Goal: Transaction & Acquisition: Download file/media

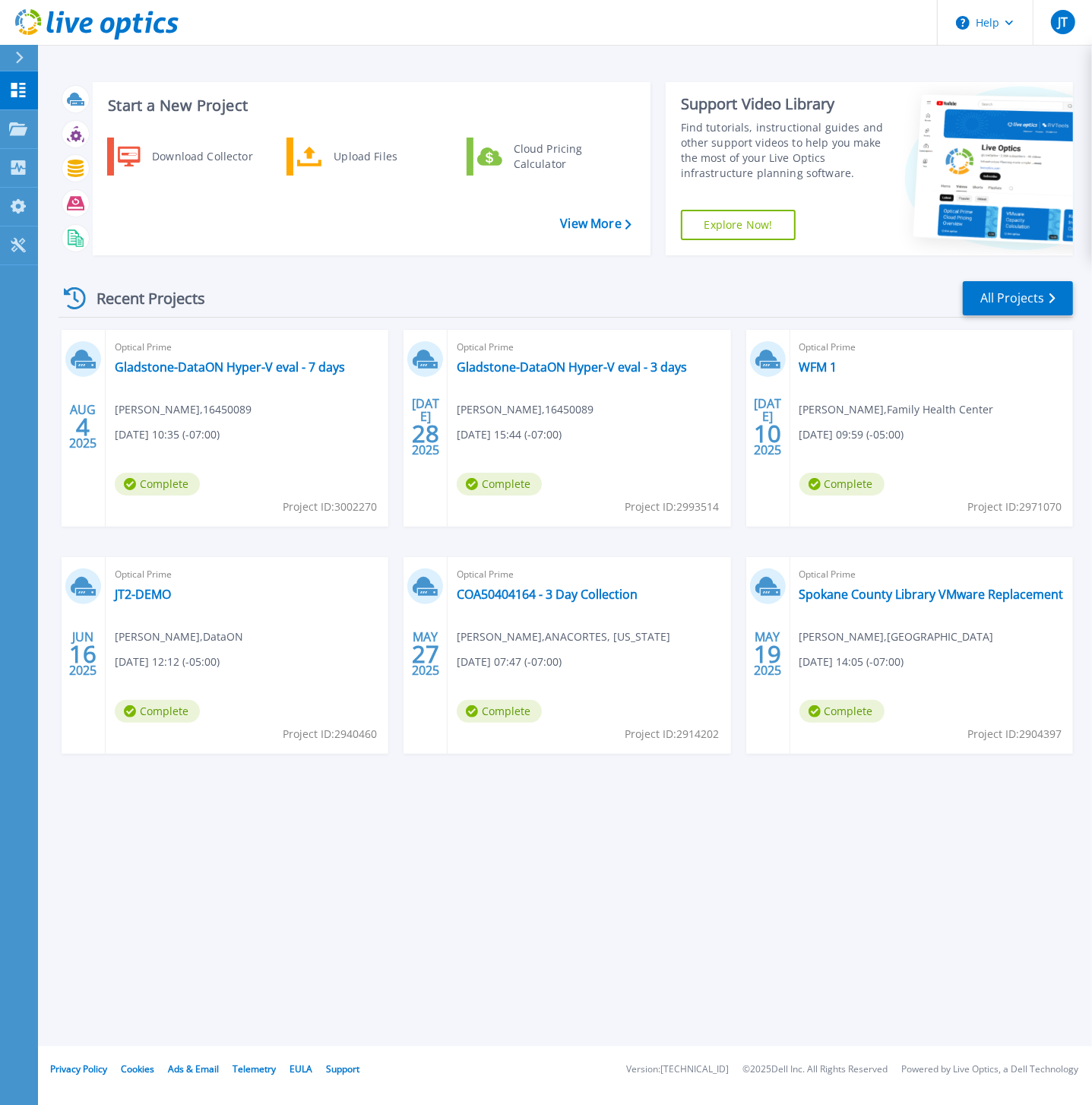
click at [176, 103] on h3 "Start a New Project" at bounding box center [369, 106] width 522 height 17
click at [2, 124] on link "Projects Projects" at bounding box center [18, 129] width 38 height 39
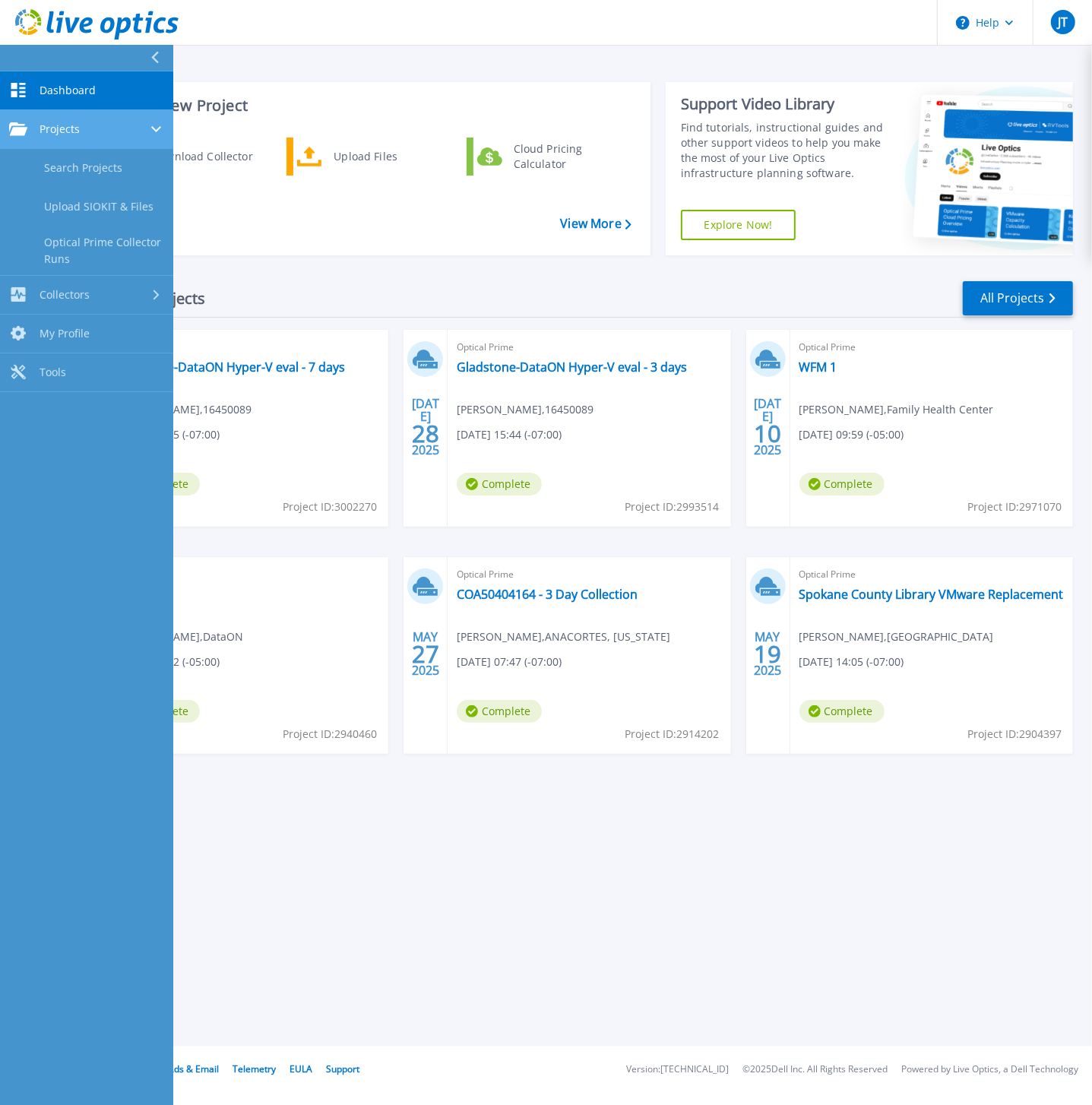
click at [72, 138] on link "Projects Projects" at bounding box center [86, 129] width 173 height 39
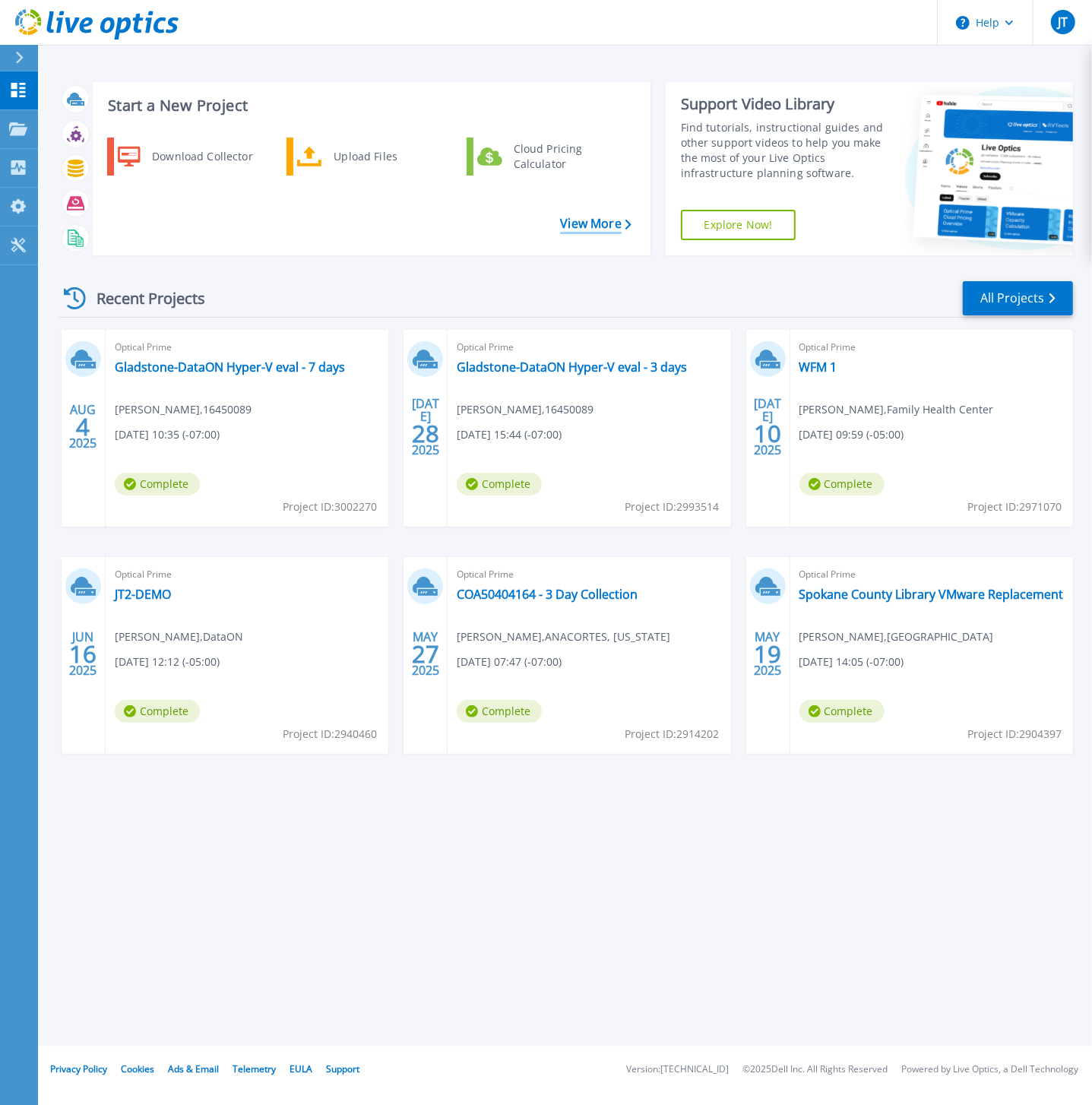
click at [606, 217] on link "View More" at bounding box center [596, 223] width 71 height 15
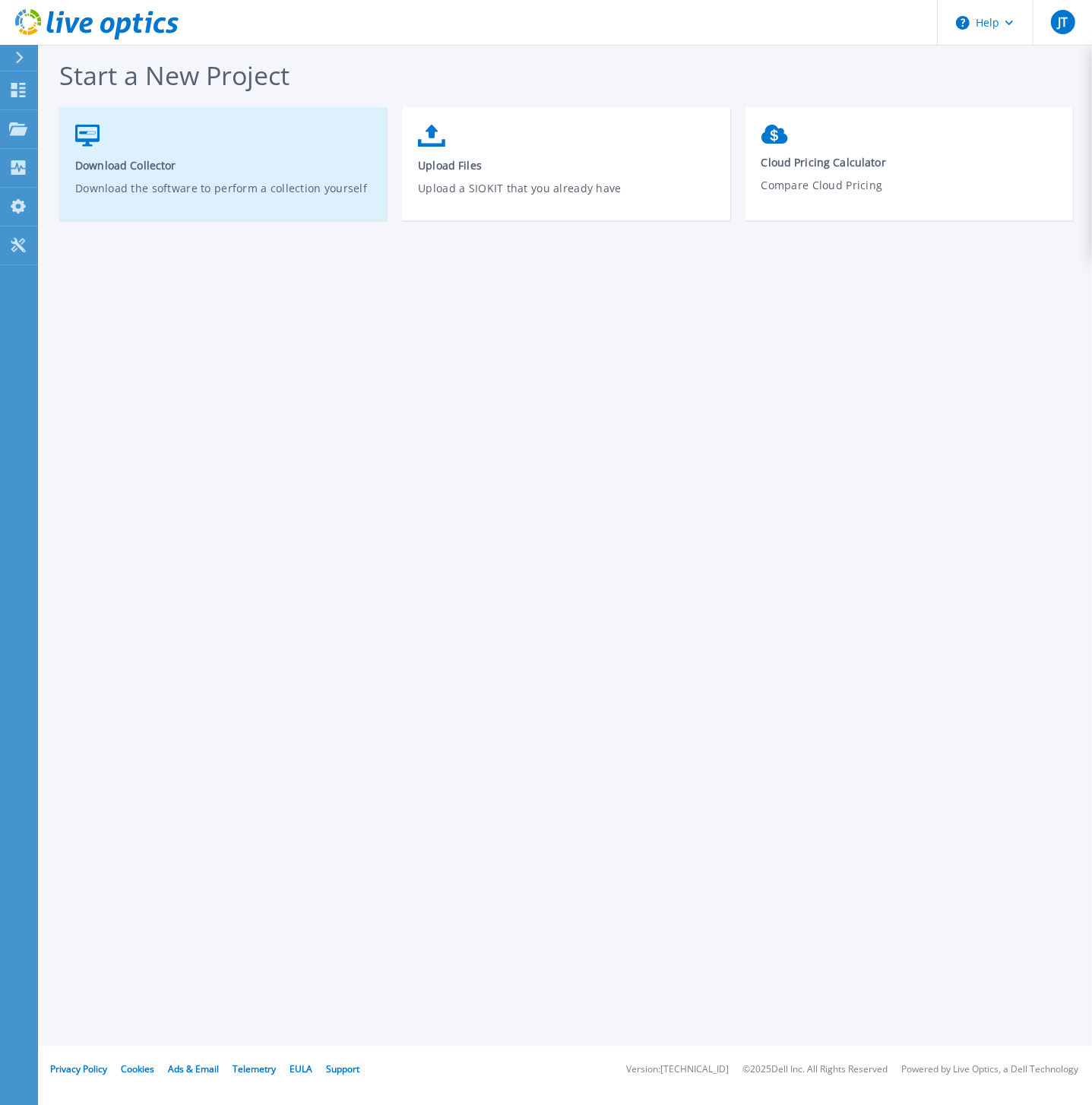
click at [213, 148] on link "Download Collector Download the software to perform a collection yourself" at bounding box center [223, 171] width 328 height 109
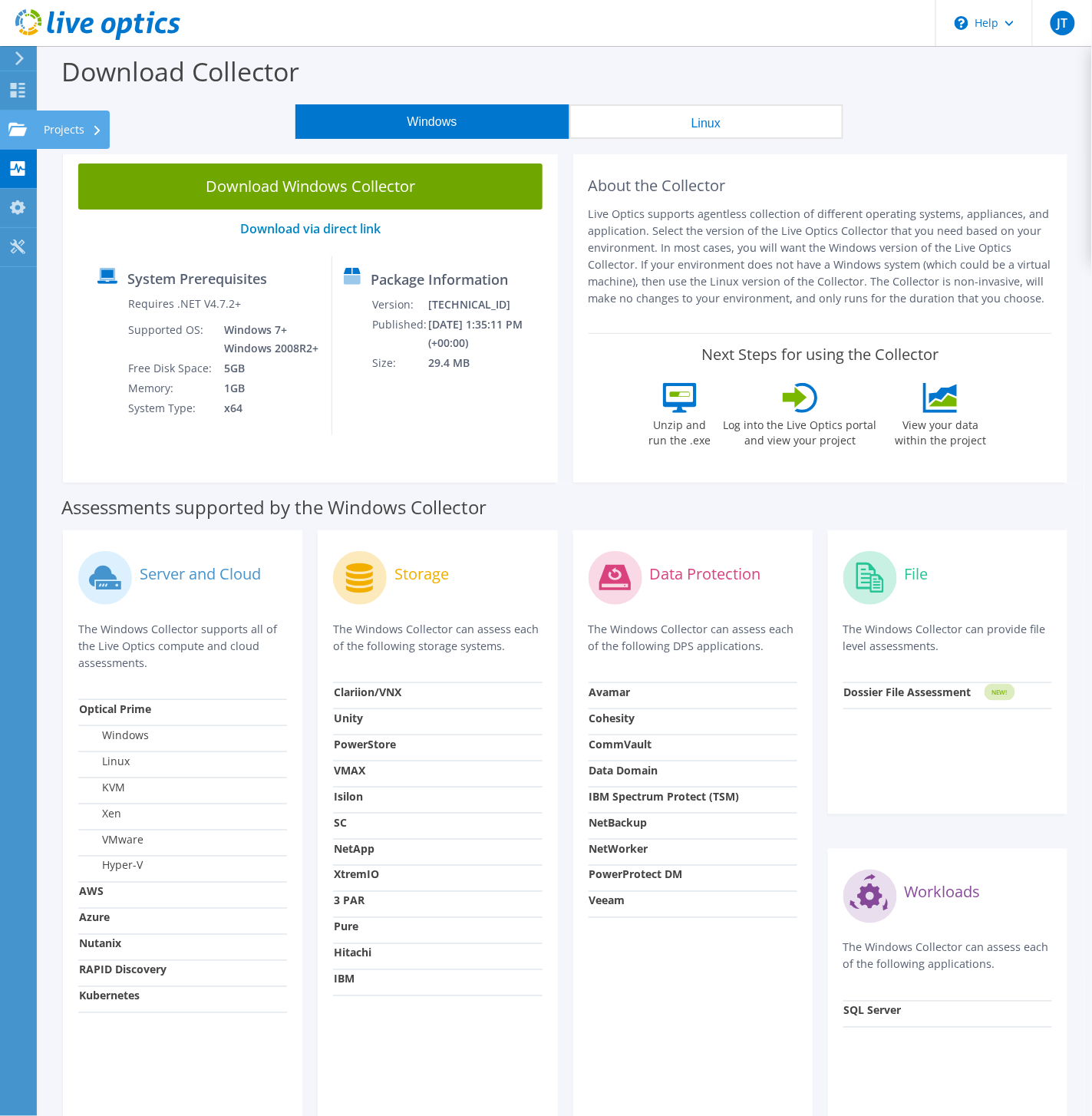
click at [26, 139] on div at bounding box center [18, 132] width 19 height 17
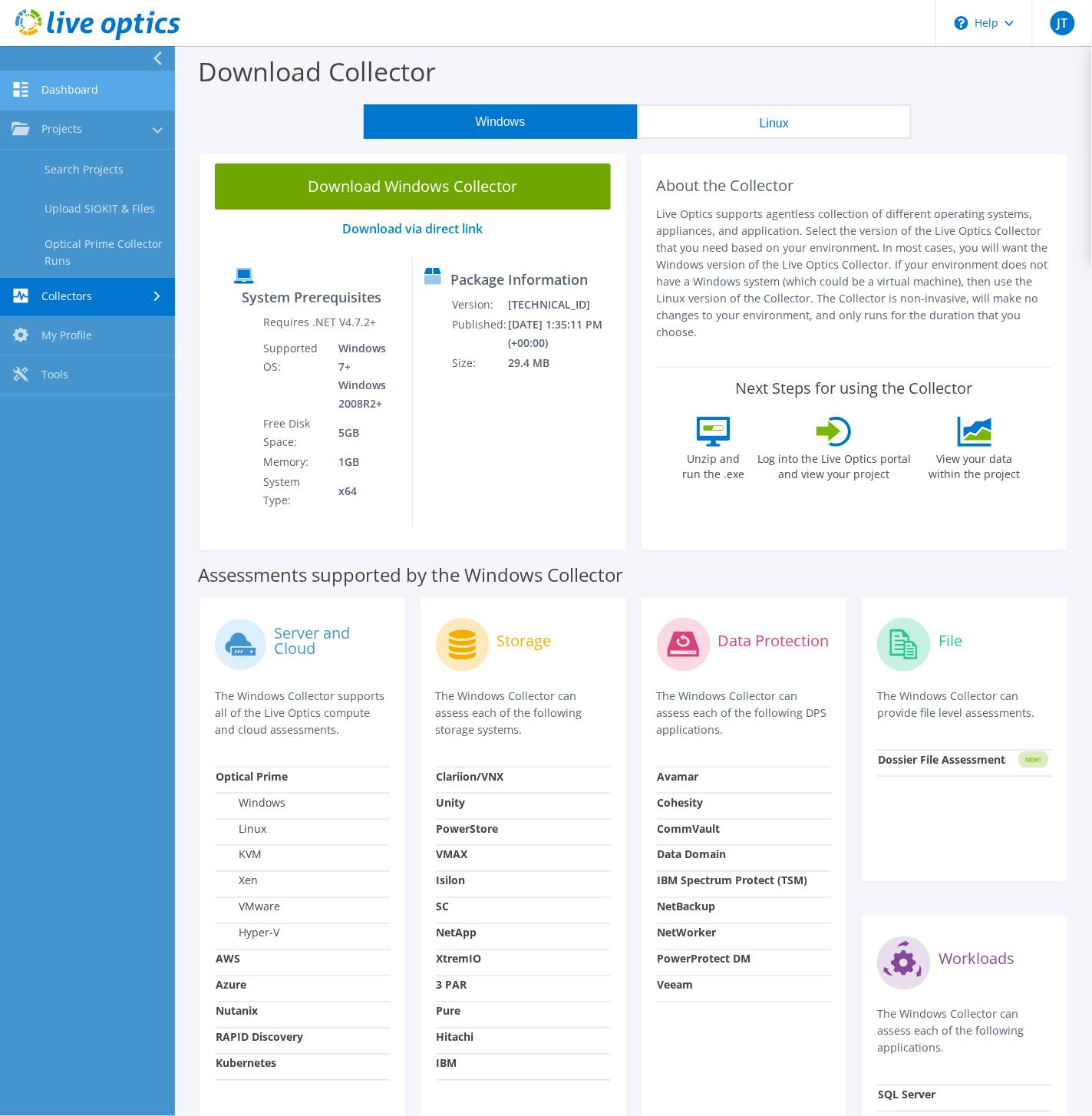
click at [93, 87] on link "Dashboard" at bounding box center [87, 91] width 175 height 39
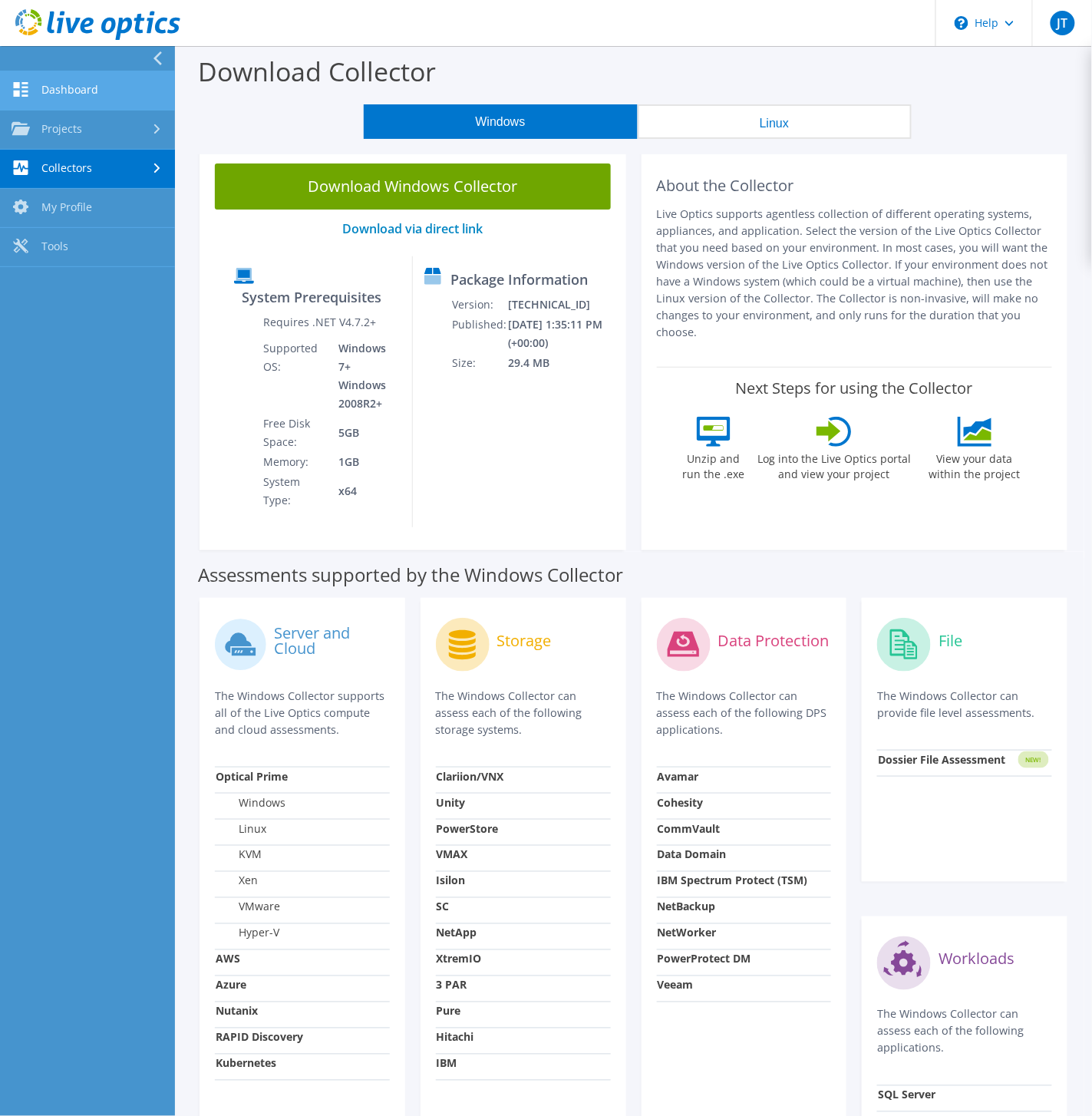
click at [96, 97] on link "Dashboard" at bounding box center [87, 91] width 175 height 39
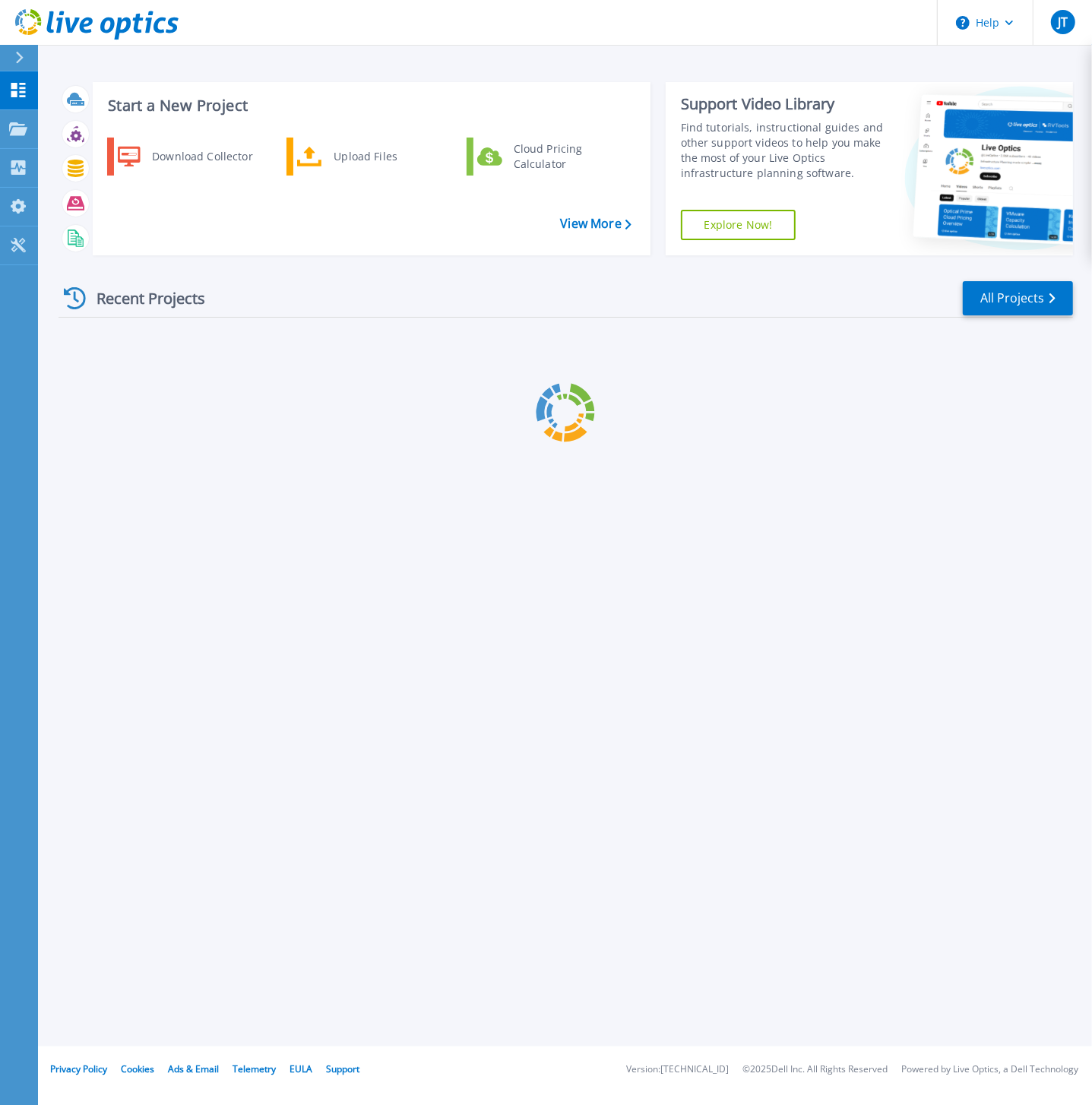
click at [155, 107] on h3 "Start a New Project" at bounding box center [369, 106] width 522 height 17
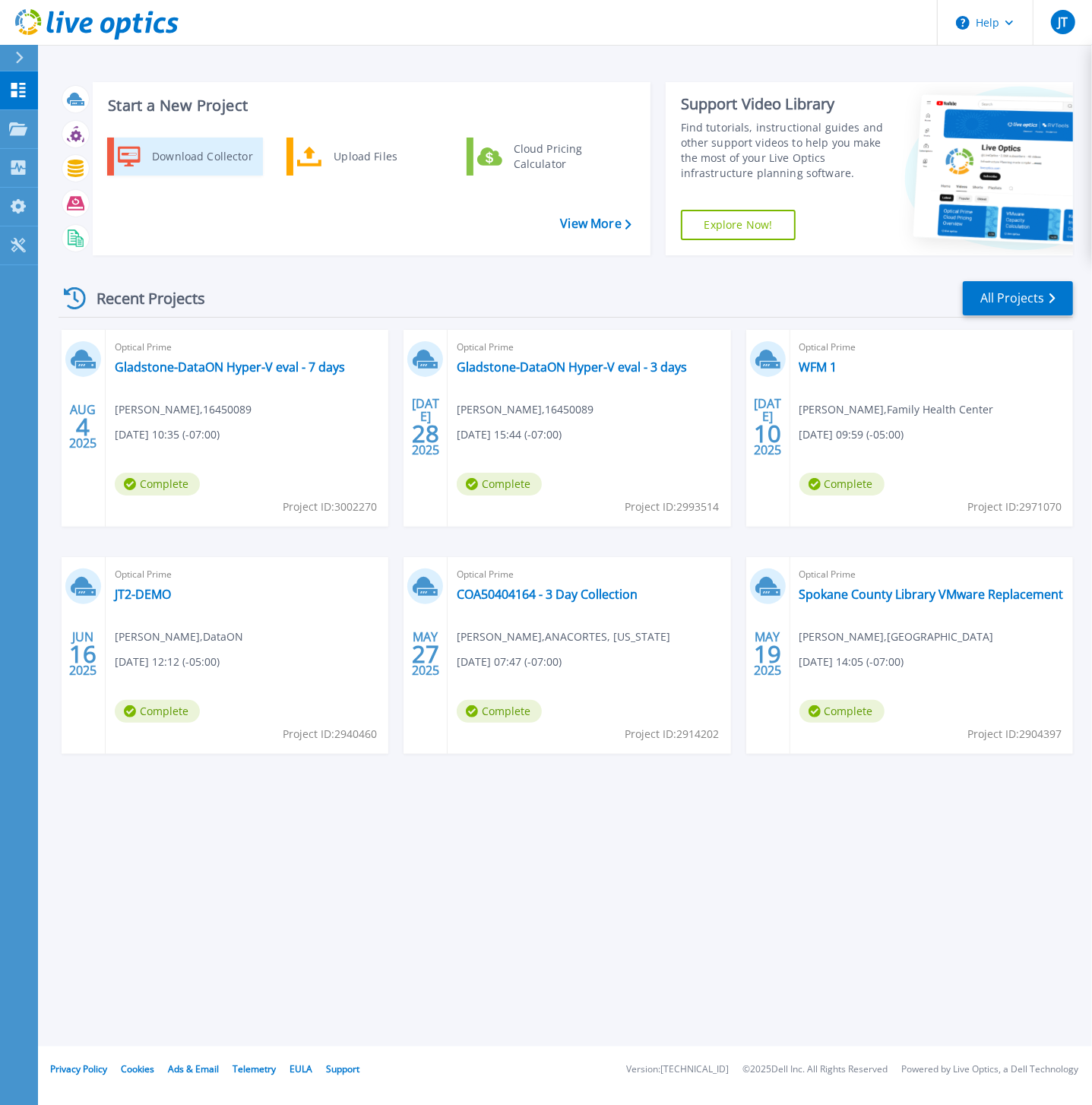
click at [140, 152] on link "Download Collector" at bounding box center [185, 156] width 156 height 38
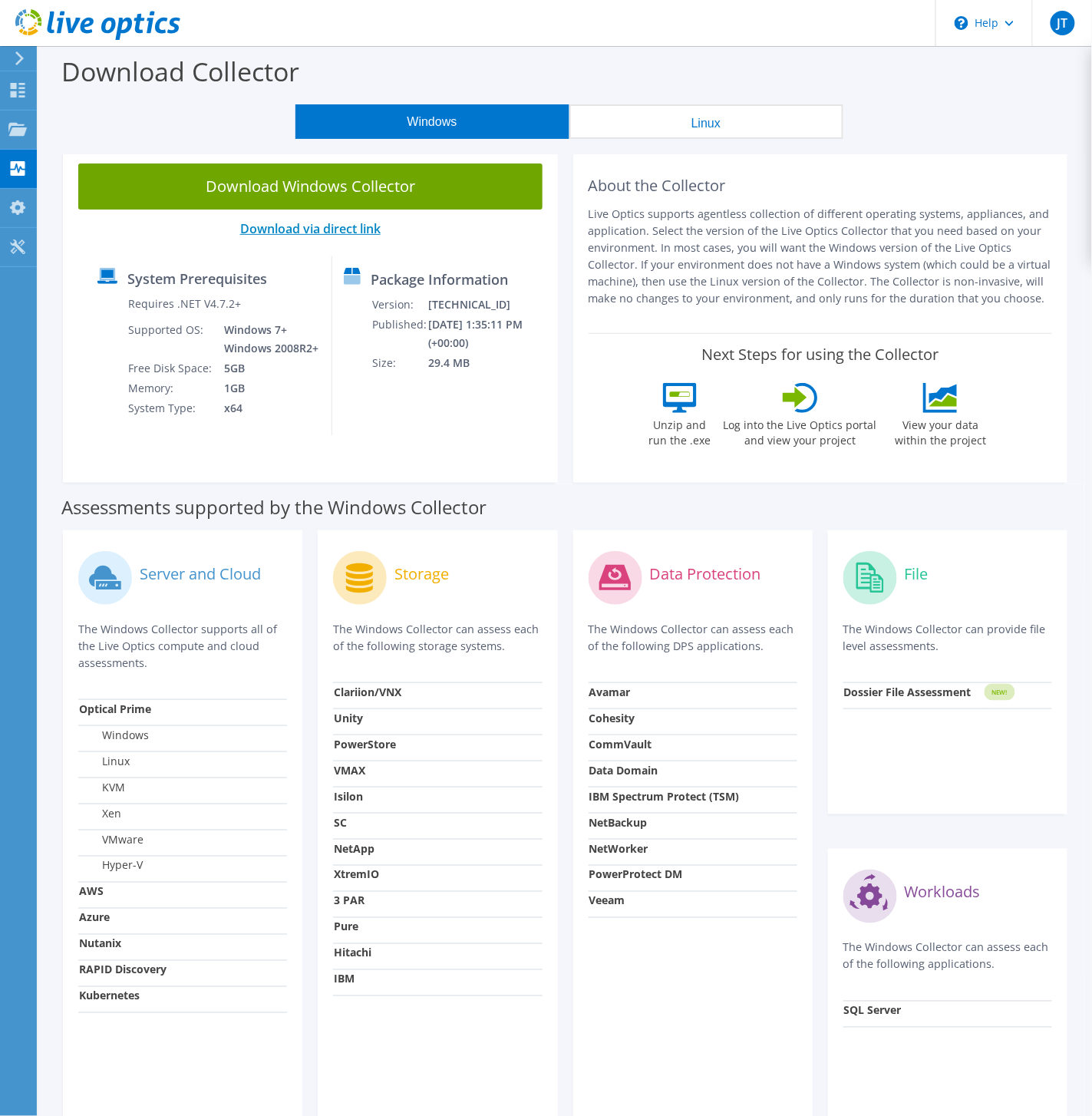
click at [304, 228] on link "Download via direct link" at bounding box center [311, 229] width 140 height 17
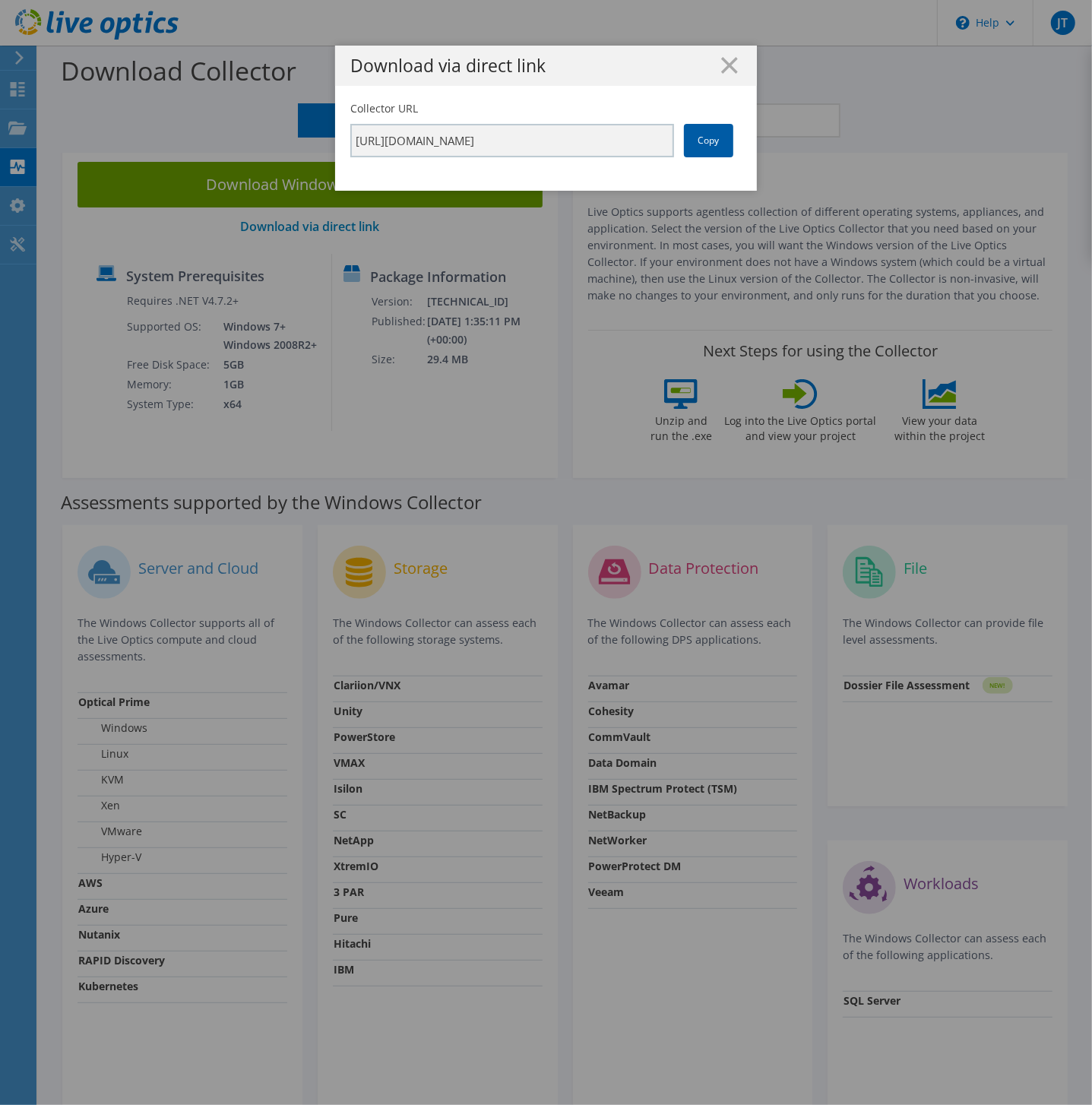
click at [710, 143] on link "Copy" at bounding box center [709, 140] width 49 height 33
click at [556, 145] on input "https://app.liveoptics.com/collector/direct?request=b633d9dd-d74c-4277-b5d2-e32…" at bounding box center [512, 140] width 324 height 33
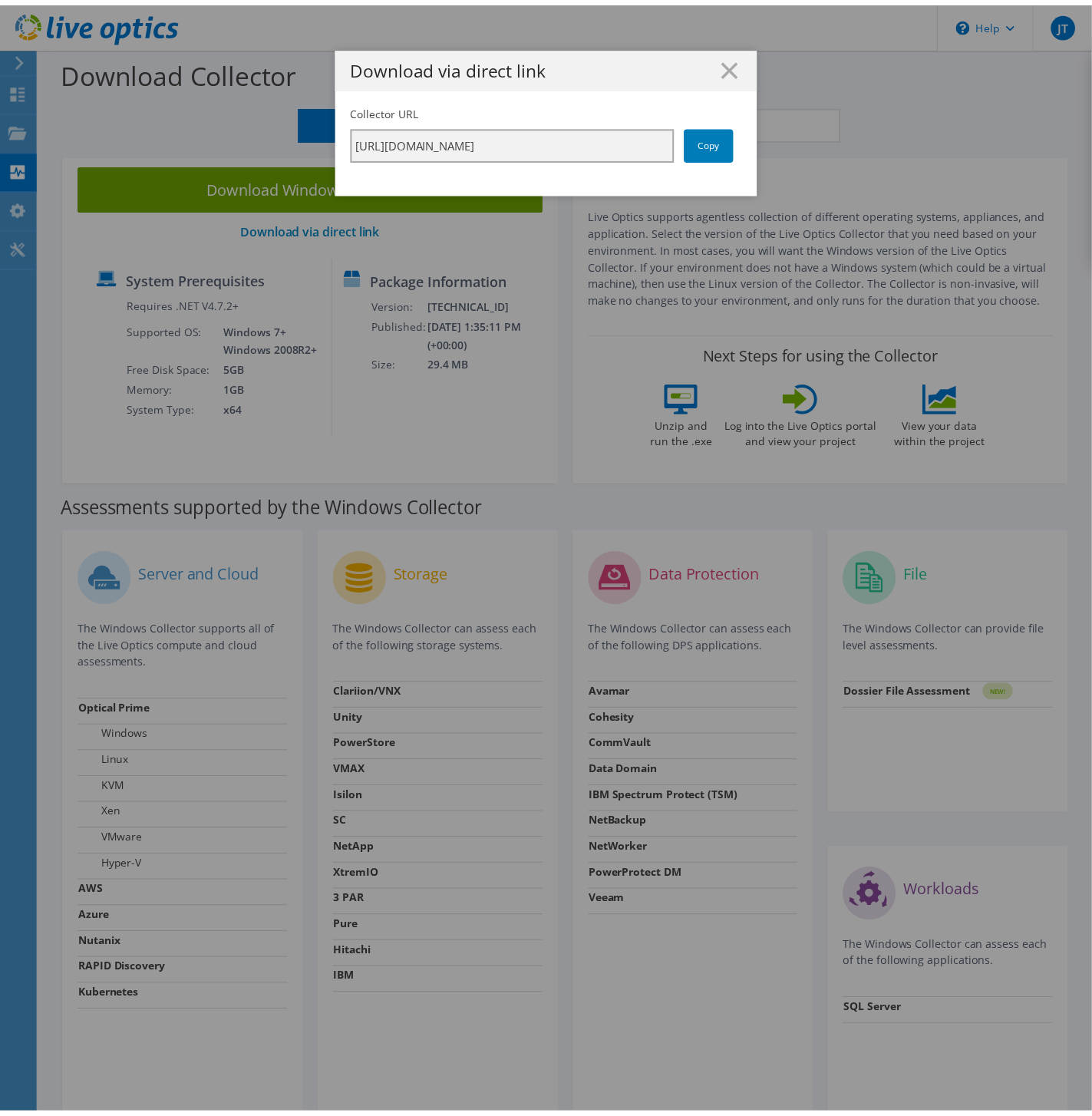
scroll to position [0, 278]
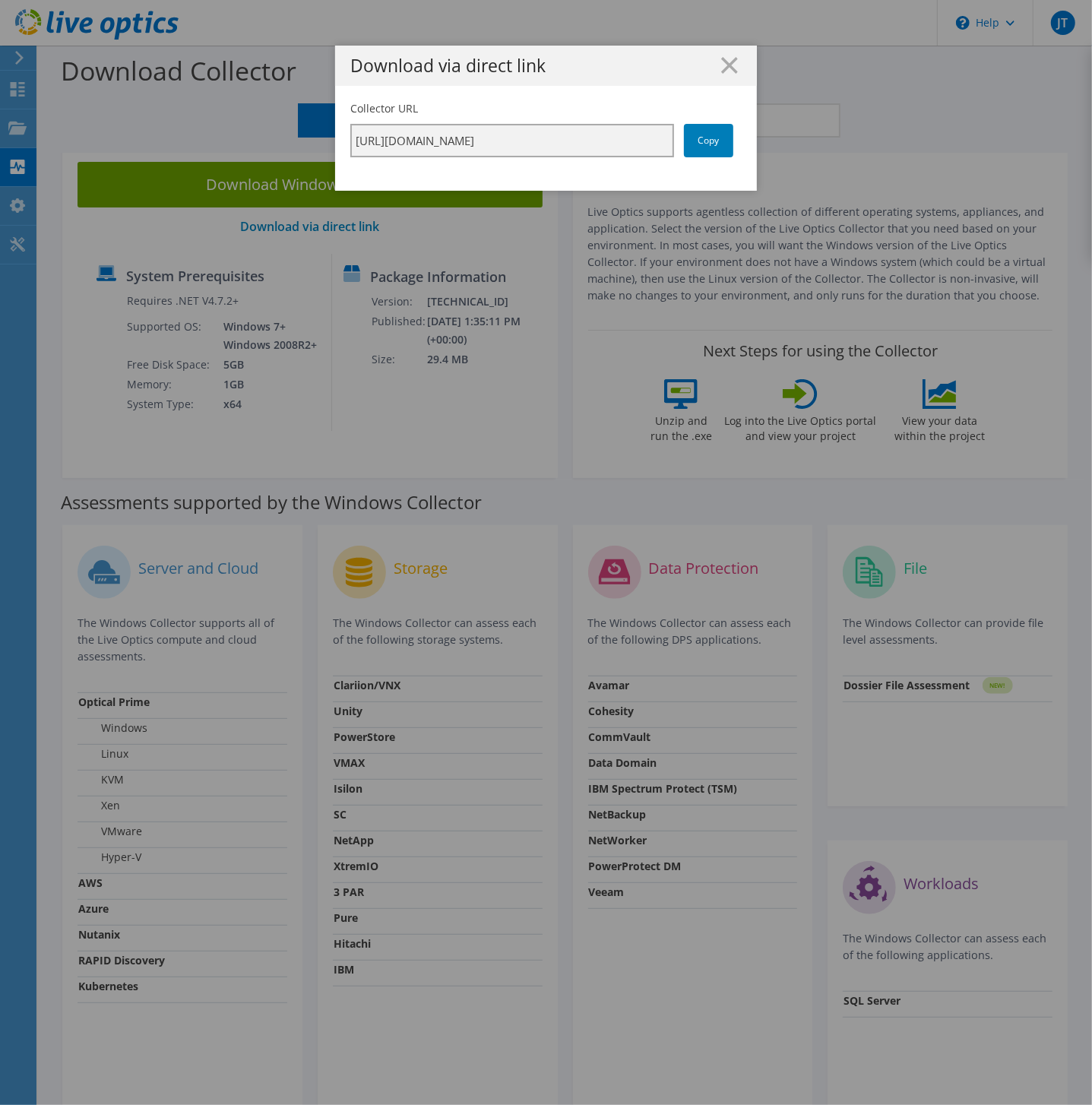
drag, startPoint x: 534, startPoint y: 144, endPoint x: 768, endPoint y: 151, distance: 234.1
click at [768, 151] on div "Download via direct link Collector URL https://app.liveoptics.com/collector/dir…" at bounding box center [546, 552] width 1092 height 1013
